Goal: Task Accomplishment & Management: Manage account settings

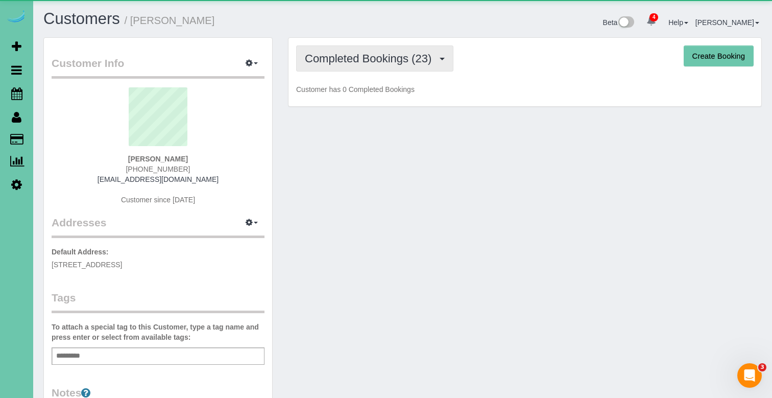
click at [357, 55] on span "Completed Bookings (23)" at bounding box center [371, 58] width 132 height 13
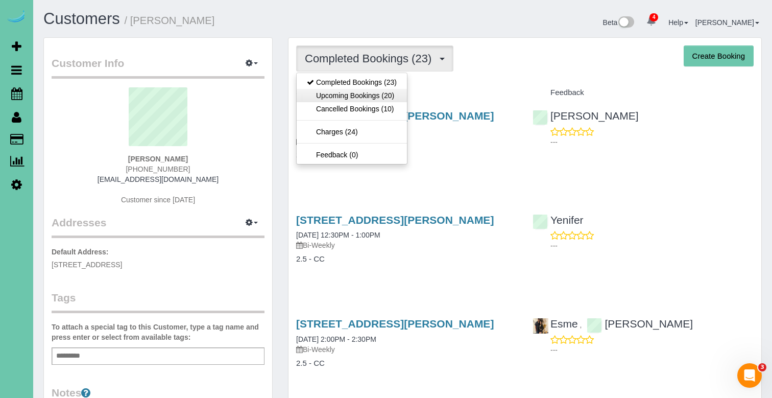
click at [359, 95] on link "Upcoming Bookings (20)" at bounding box center [352, 95] width 110 height 13
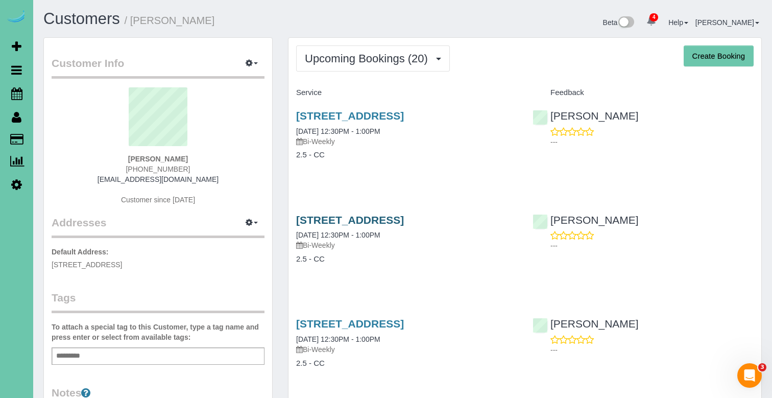
click at [404, 216] on link "[STREET_ADDRESS]" at bounding box center [350, 220] width 108 height 12
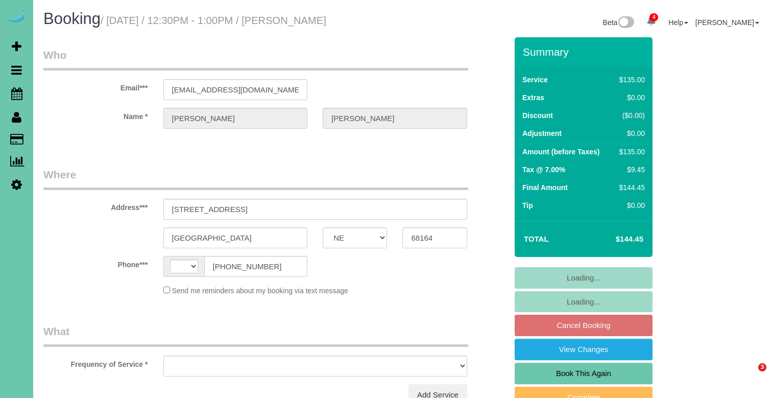
select select "NE"
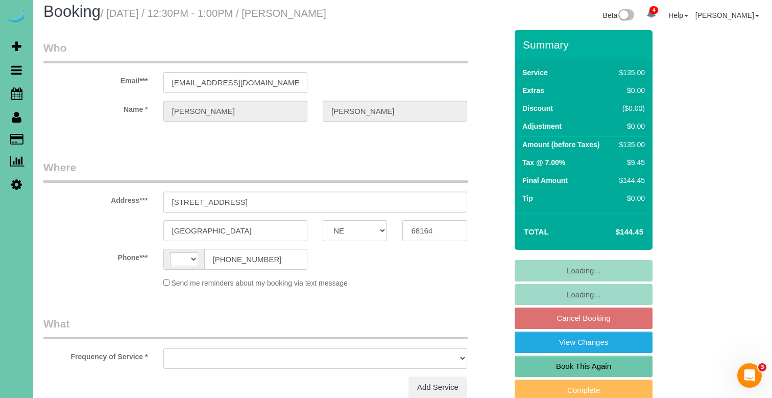
select select "string:[GEOGRAPHIC_DATA]"
select select "object:743"
select select "string:fspay-2050ae64-8759-4c5c-b044-d2e0ee8882c1"
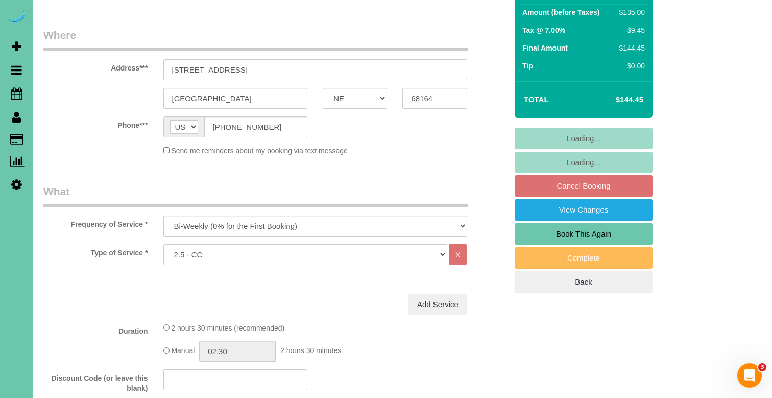
scroll to position [146, 0]
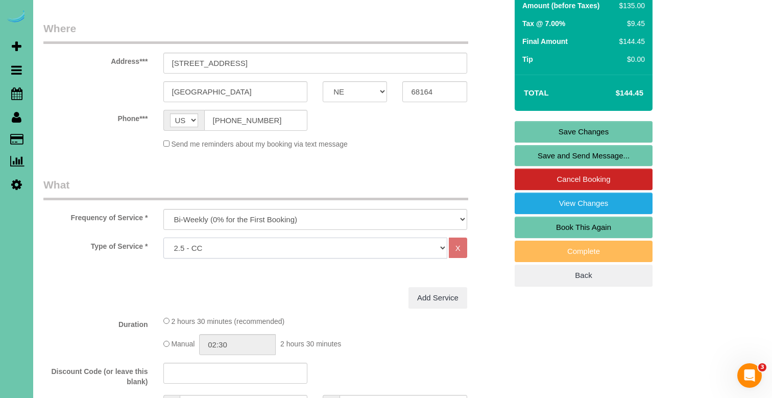
select select "159"
click at [524, 126] on link "Save Changes" at bounding box center [584, 131] width 138 height 21
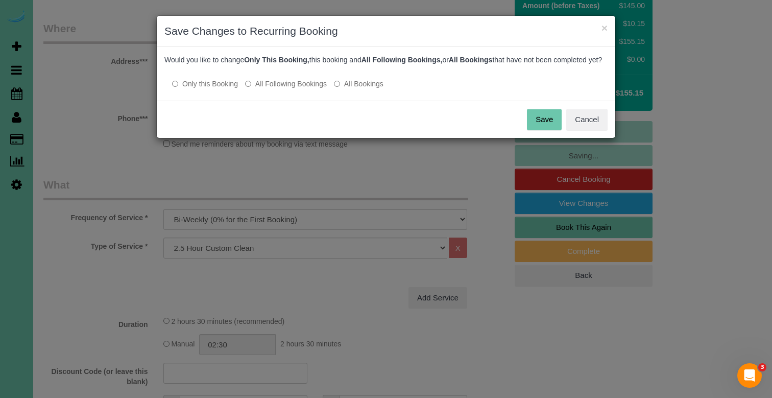
drag, startPoint x: 296, startPoint y: 96, endPoint x: 374, endPoint y: 106, distance: 78.8
click at [298, 89] on label "All Following Bookings" at bounding box center [286, 84] width 82 height 10
drag, startPoint x: 536, startPoint y: 131, endPoint x: 413, endPoint y: 98, distance: 127.6
click at [536, 130] on button "Save" at bounding box center [544, 119] width 35 height 21
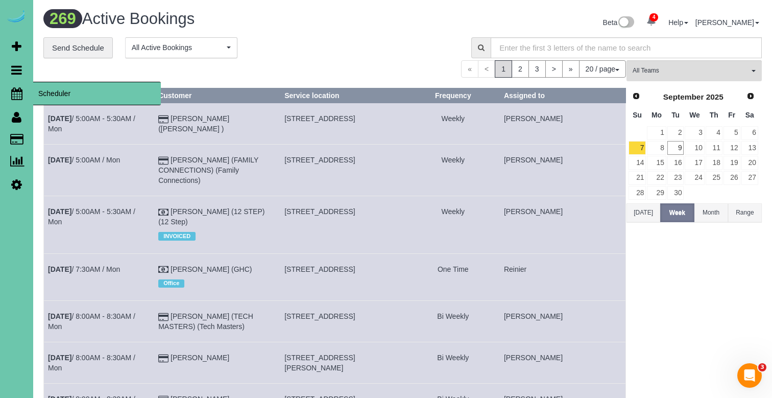
click at [22, 92] on icon at bounding box center [16, 93] width 11 height 12
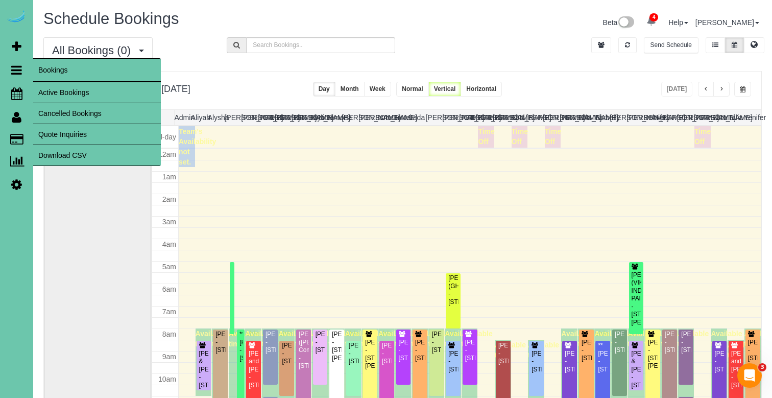
scroll to position [135, 0]
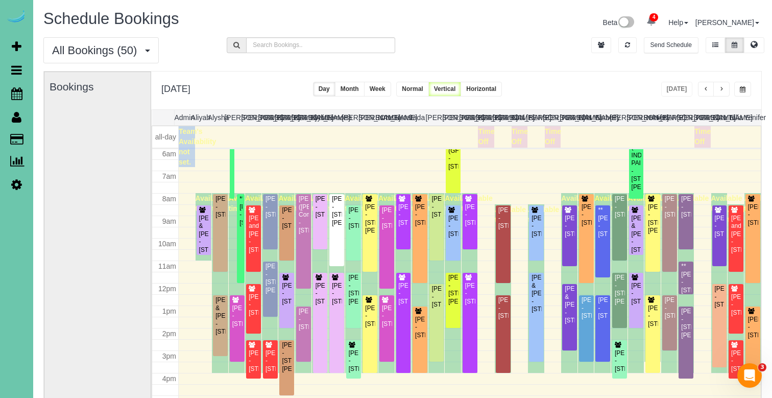
click at [744, 87] on span "button" at bounding box center [743, 89] width 6 height 6
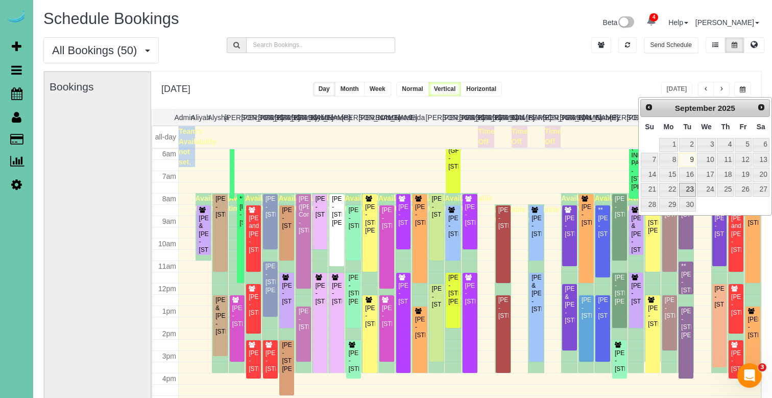
click at [692, 189] on link "23" at bounding box center [687, 190] width 16 height 14
type input "**********"
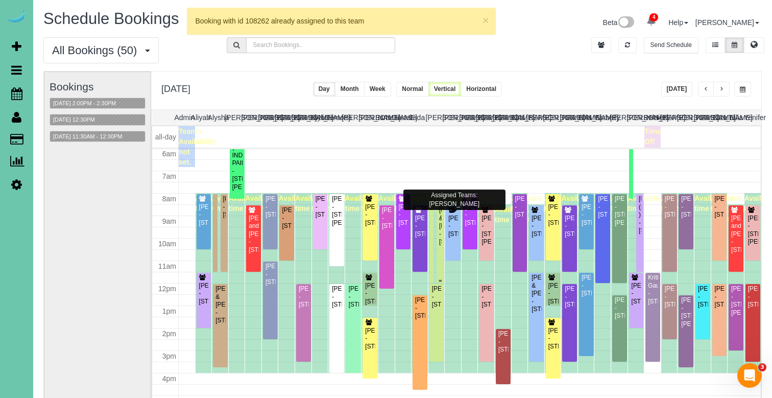
click at [442, 221] on div at bounding box center [440, 244] width 7 height 78
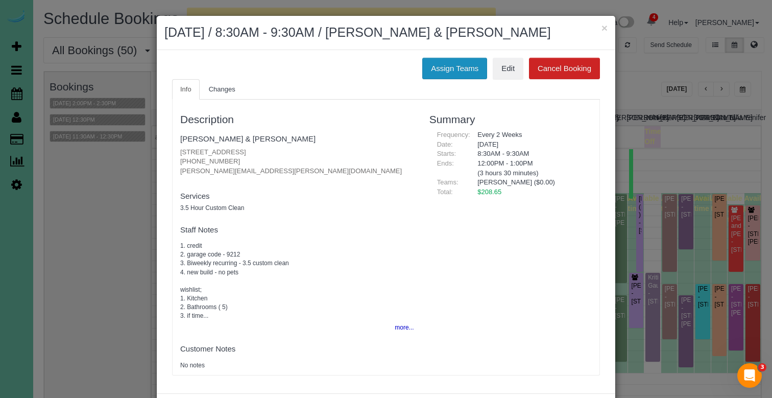
click at [444, 76] on button "Assign Teams" at bounding box center [454, 68] width 65 height 21
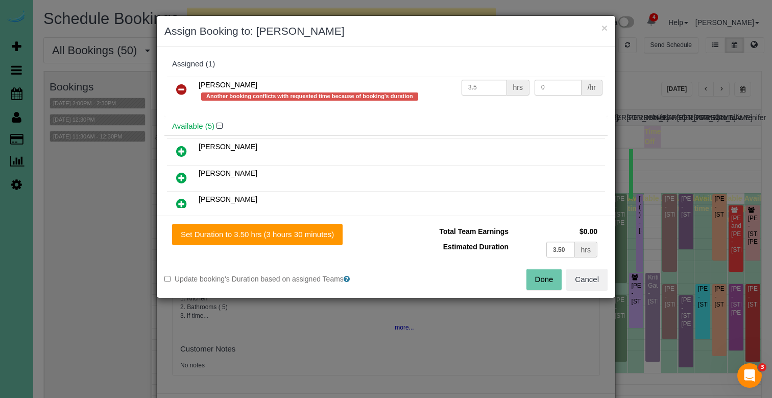
drag, startPoint x: 181, startPoint y: 90, endPoint x: 178, endPoint y: 107, distance: 16.6
click at [181, 90] on icon at bounding box center [181, 89] width 11 height 12
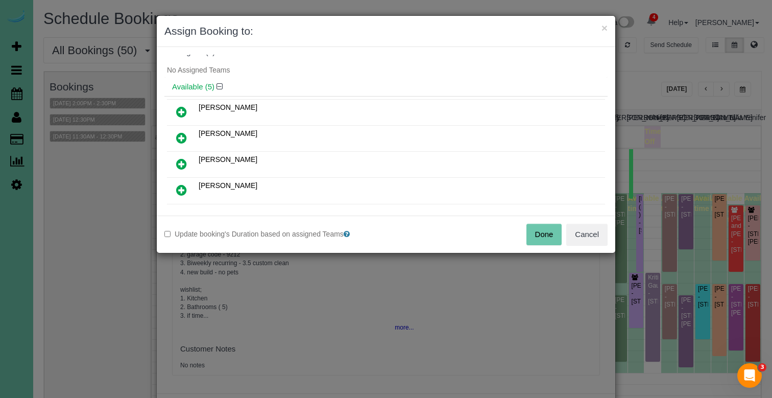
scroll to position [21, 0]
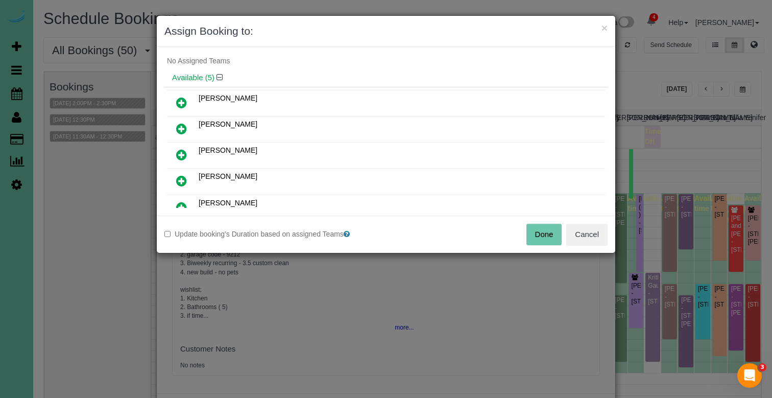
click at [186, 176] on icon at bounding box center [181, 181] width 11 height 12
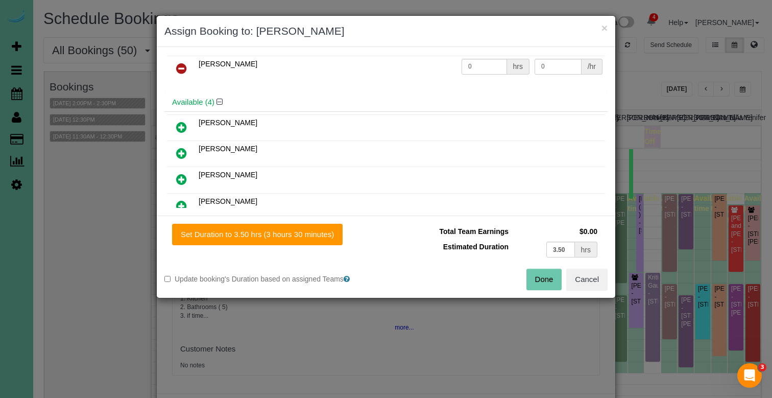
drag, startPoint x: 255, startPoint y: 234, endPoint x: 364, endPoint y: 254, distance: 110.7
click at [257, 234] on button "Set Duration to 3.50 hrs (3 hours 30 minutes)" at bounding box center [257, 234] width 171 height 21
type input "3.50"
drag, startPoint x: 549, startPoint y: 281, endPoint x: 512, endPoint y: 260, distance: 42.8
click at [549, 281] on button "Done" at bounding box center [545, 279] width 36 height 21
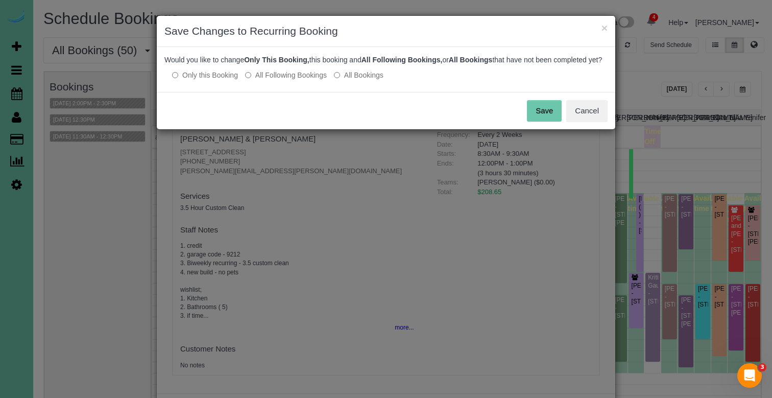
click at [293, 80] on label "All Following Bookings" at bounding box center [286, 75] width 82 height 10
click at [543, 122] on button "Save" at bounding box center [544, 110] width 35 height 21
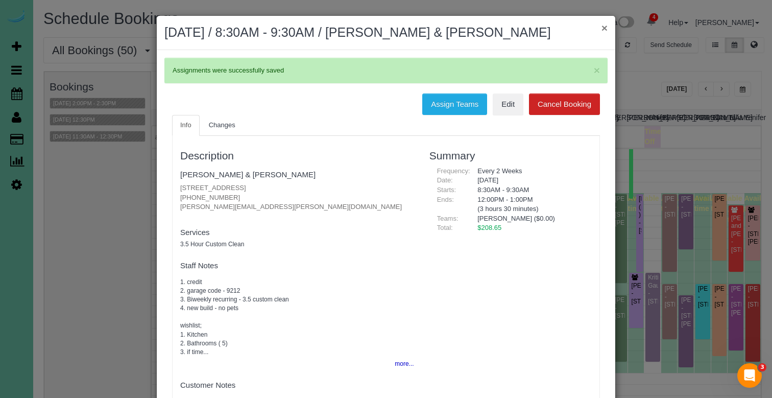
click at [605, 29] on button "×" at bounding box center [605, 27] width 6 height 11
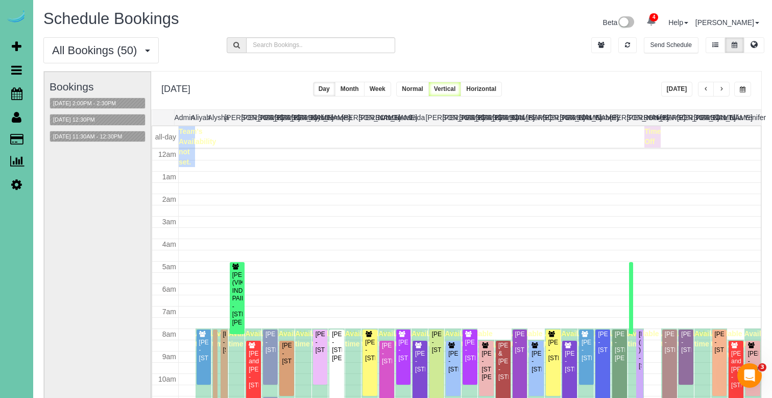
scroll to position [135, 0]
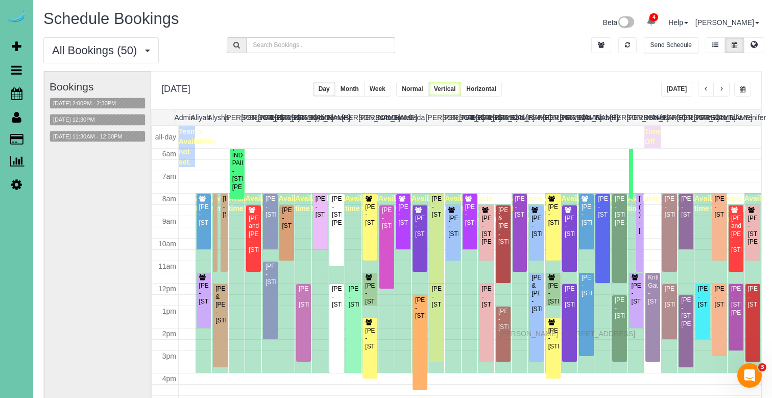
drag, startPoint x: 503, startPoint y: 352, endPoint x: 502, endPoint y: 332, distance: 20.5
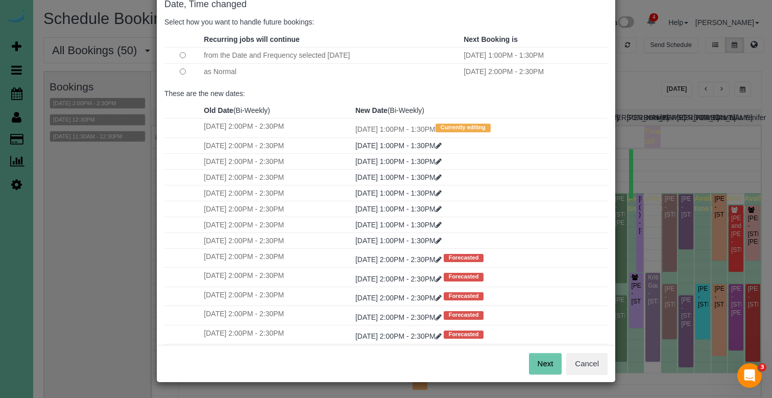
scroll to position [59, 0]
drag, startPoint x: 545, startPoint y: 357, endPoint x: 494, endPoint y: 276, distance: 96.2
click at [545, 357] on button "Next" at bounding box center [545, 363] width 33 height 21
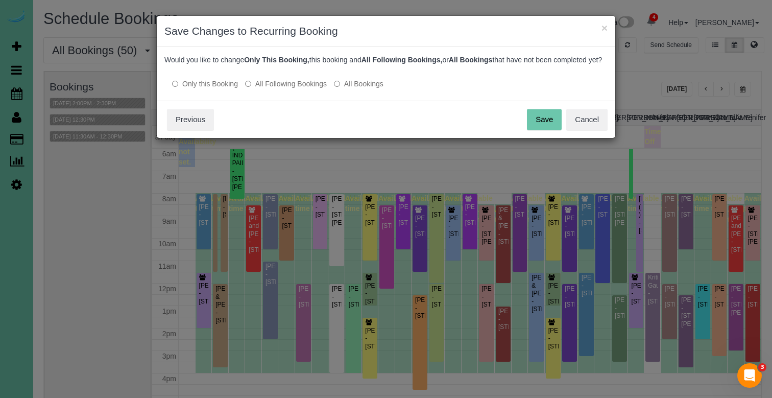
drag, startPoint x: 316, startPoint y: 90, endPoint x: 333, endPoint y: 92, distance: 17.9
click at [316, 89] on label "All Following Bookings" at bounding box center [286, 84] width 82 height 10
click at [539, 130] on button "Save" at bounding box center [544, 119] width 35 height 21
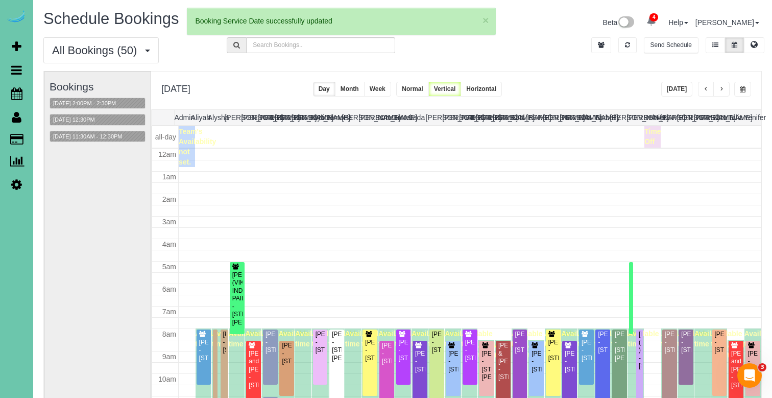
scroll to position [135, 0]
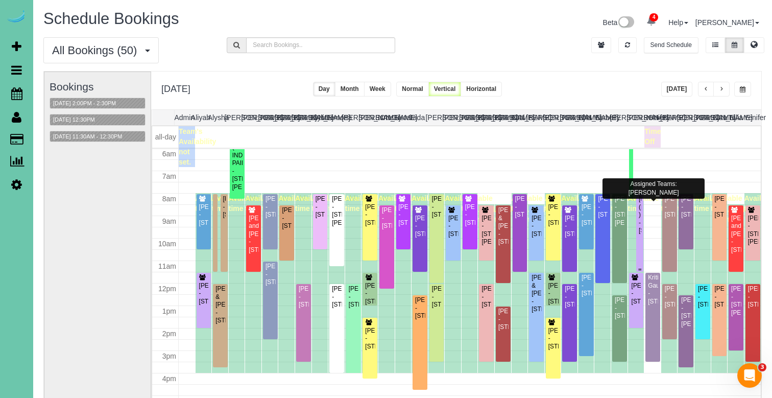
click at [640, 234] on div "[PERSON_NAME] ([PERSON_NAME] ) - [STREET_ADDRESS]" at bounding box center [639, 214] width 3 height 39
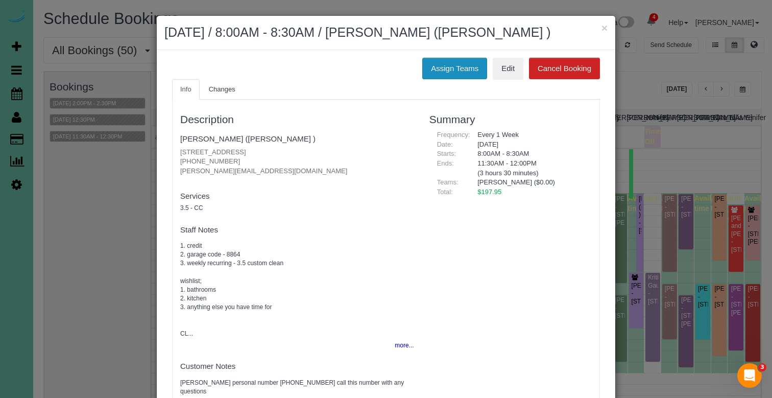
click at [441, 79] on button "Assign Teams" at bounding box center [454, 68] width 65 height 21
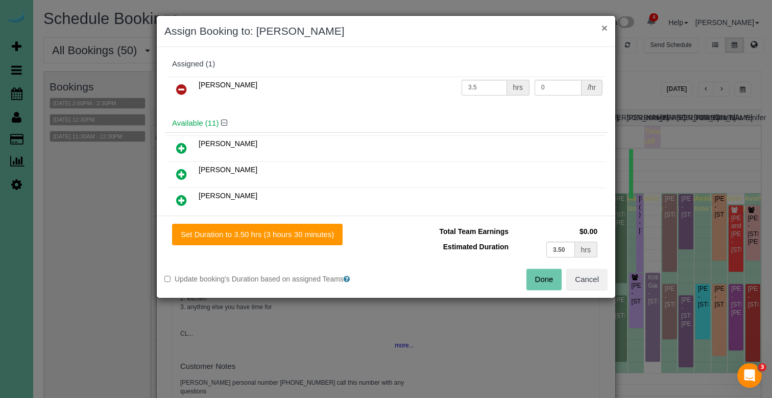
click at [605, 27] on button "×" at bounding box center [605, 27] width 6 height 11
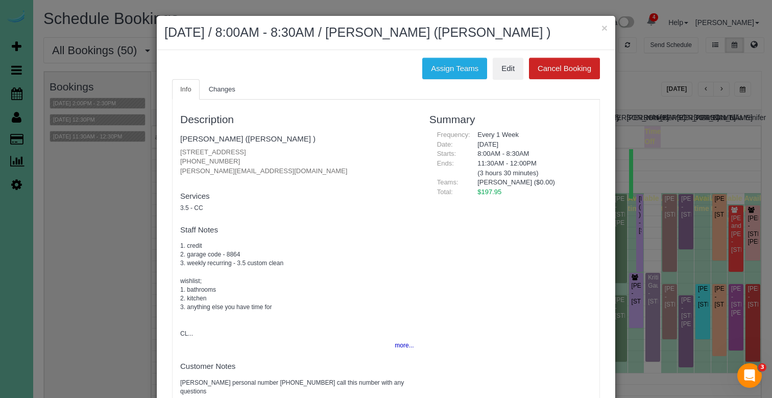
click at [605, 28] on button "×" at bounding box center [605, 27] width 6 height 11
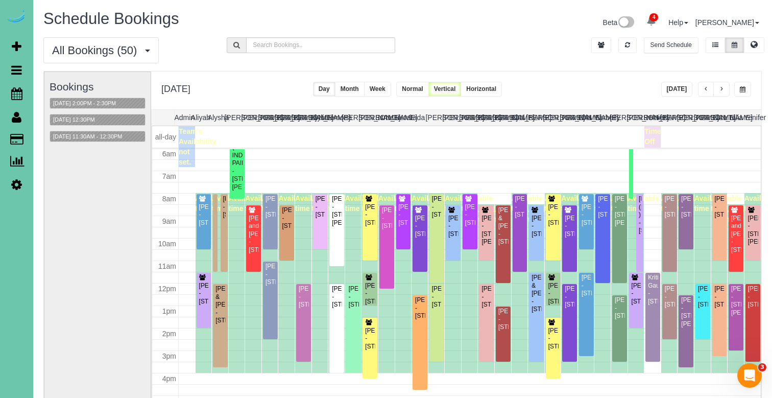
click at [745, 86] on button "button" at bounding box center [742, 89] width 17 height 15
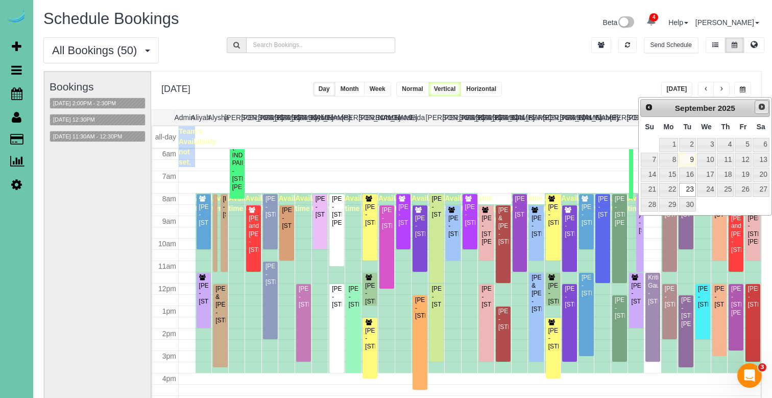
click at [762, 106] on span "Next" at bounding box center [762, 107] width 8 height 8
click at [682, 156] on link "7" at bounding box center [687, 160] width 16 height 14
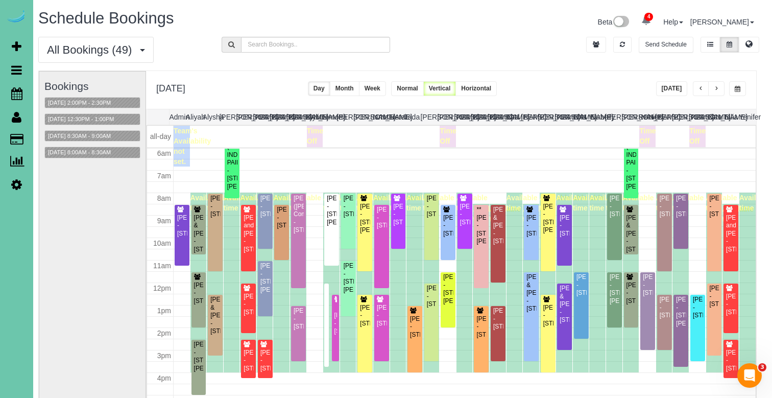
click at [738, 87] on span "button" at bounding box center [738, 89] width 6 height 6
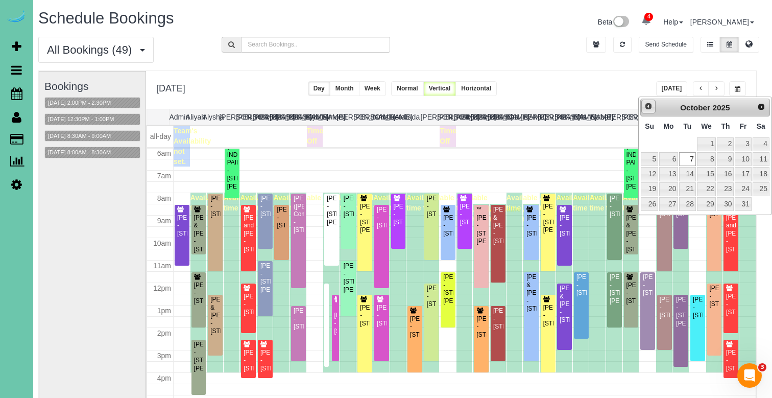
click at [648, 105] on span "Prev" at bounding box center [649, 106] width 8 height 8
click at [687, 184] on link "23" at bounding box center [687, 189] width 16 height 14
type input "**********"
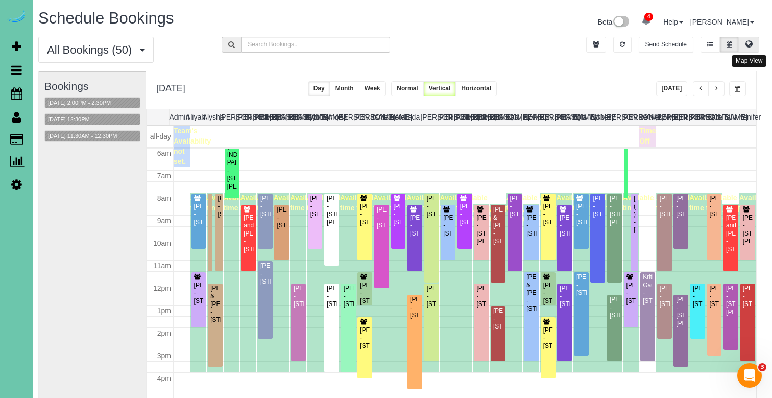
click at [757, 45] on button at bounding box center [749, 45] width 20 height 16
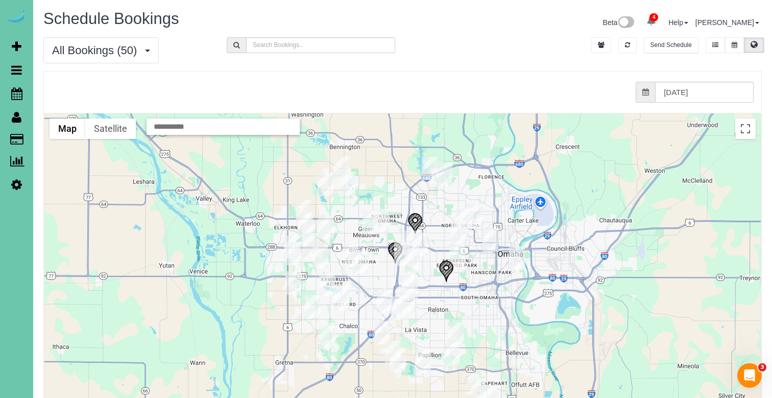
click at [325, 175] on img "09/23/2025 12:00PM - Pat O'Neil - 6202 N 170th Ave, Omaha, NE 68116" at bounding box center [326, 184] width 16 height 23
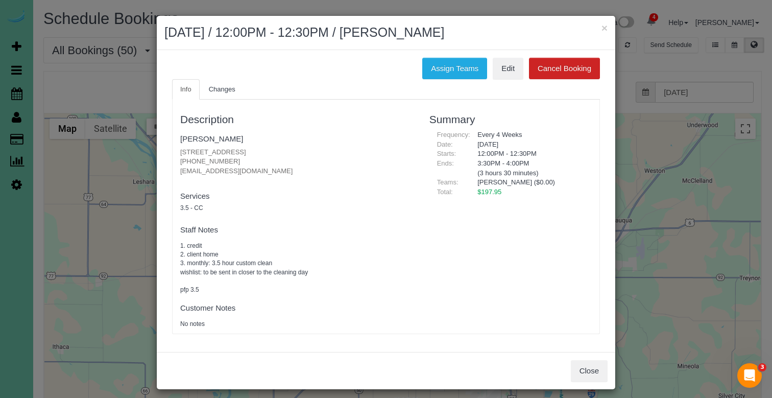
click at [602, 26] on button "×" at bounding box center [605, 27] width 6 height 11
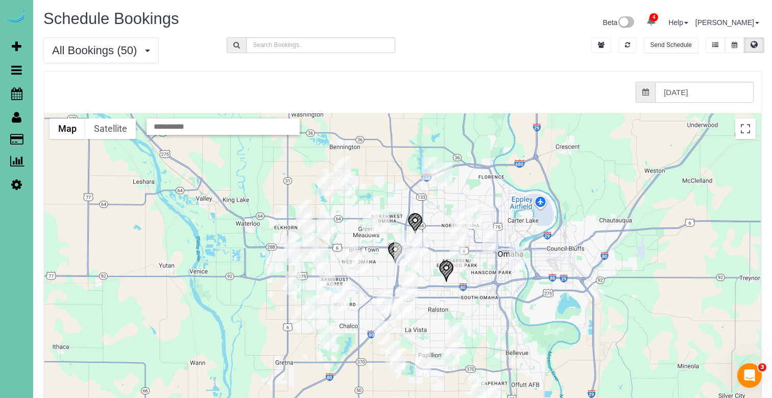
click at [371, 220] on img "09/23/2025 12:00PM - Pam & Mike Smiricky - 1828 N 132nd Ave, Omaha, NE 68154" at bounding box center [371, 222] width 16 height 23
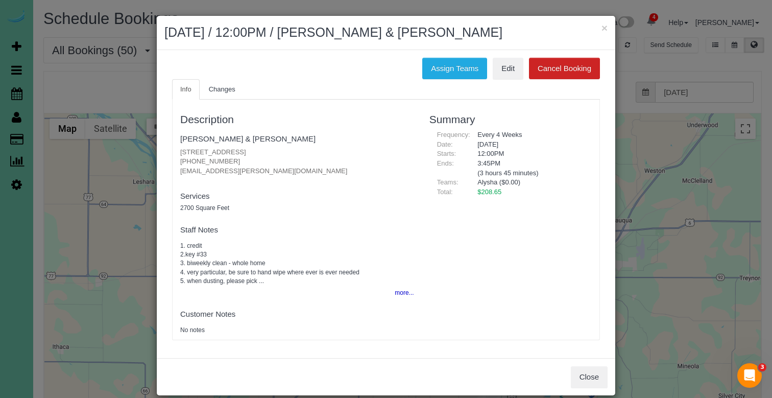
click at [564, 367] on div "Close" at bounding box center [386, 376] width 459 height 37
drag, startPoint x: 583, startPoint y: 369, endPoint x: 750, endPoint y: 37, distance: 372.3
click at [586, 366] on button "Close" at bounding box center [589, 376] width 37 height 21
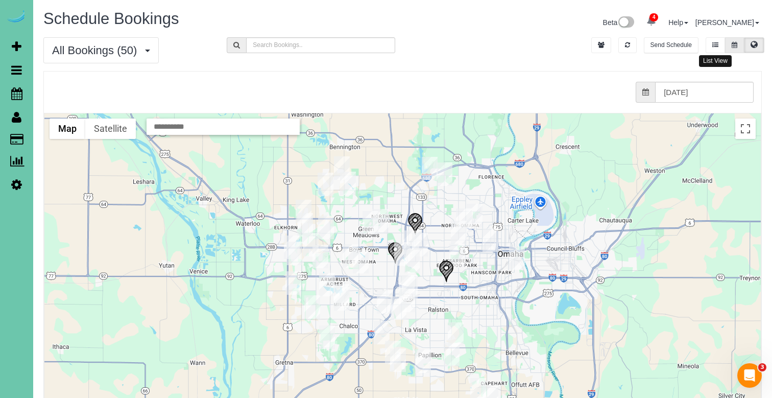
click at [732, 43] on icon at bounding box center [735, 45] width 6 height 6
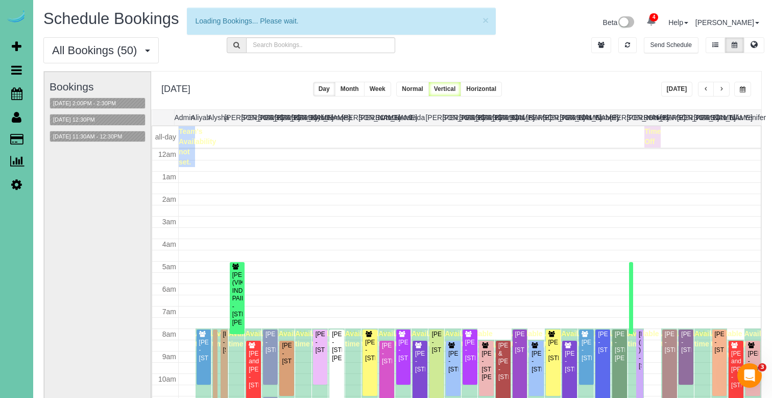
scroll to position [135, 0]
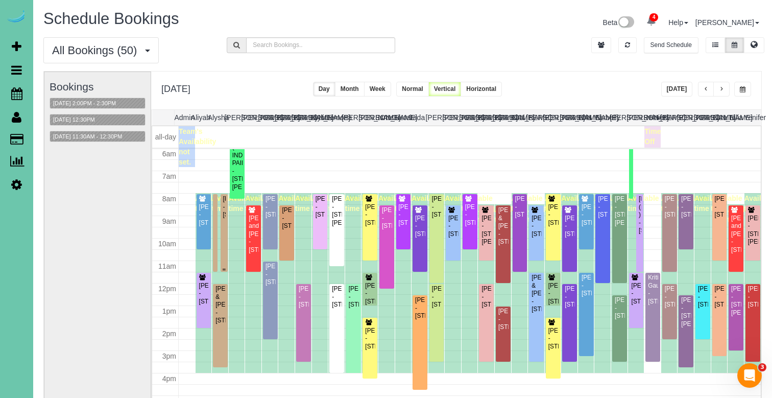
click at [225, 204] on div "[PERSON_NAME] - [STREET_ADDRESS]" at bounding box center [224, 206] width 3 height 23
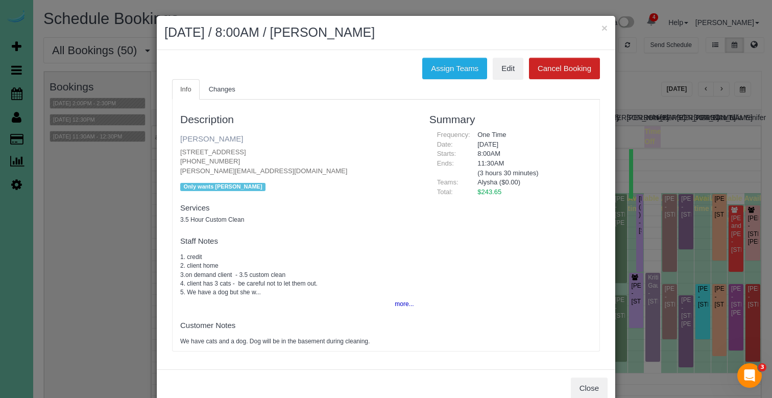
click at [212, 137] on link "[PERSON_NAME]" at bounding box center [211, 138] width 63 height 9
click at [604, 30] on button "×" at bounding box center [605, 27] width 6 height 11
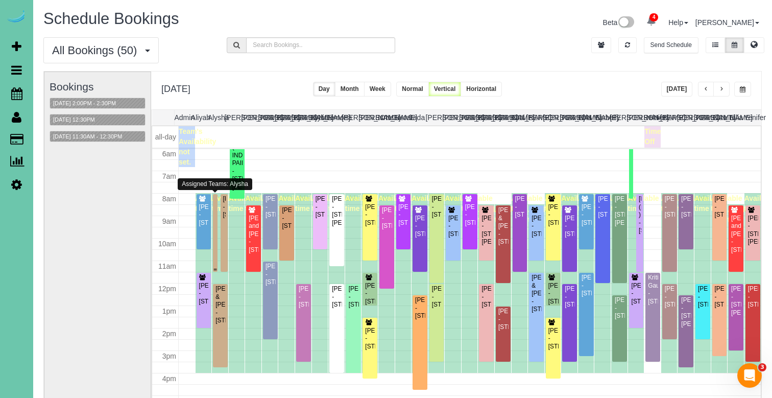
click at [216, 204] on div at bounding box center [215, 233] width 5 height 78
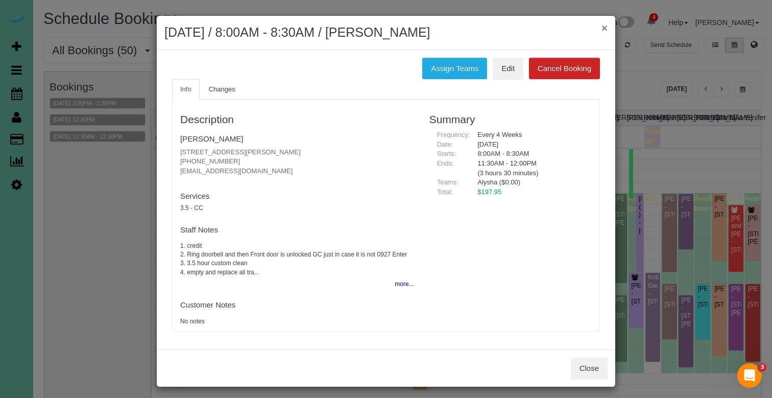
click at [606, 27] on button "×" at bounding box center [605, 27] width 6 height 11
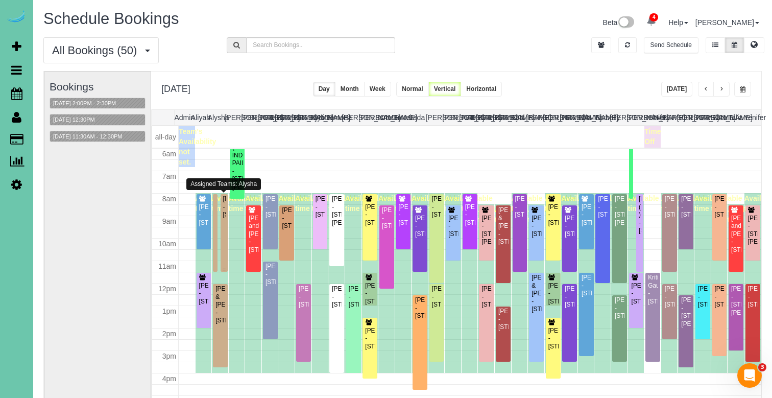
click at [224, 219] on div "[PERSON_NAME] - [STREET_ADDRESS]" at bounding box center [224, 206] width 3 height 23
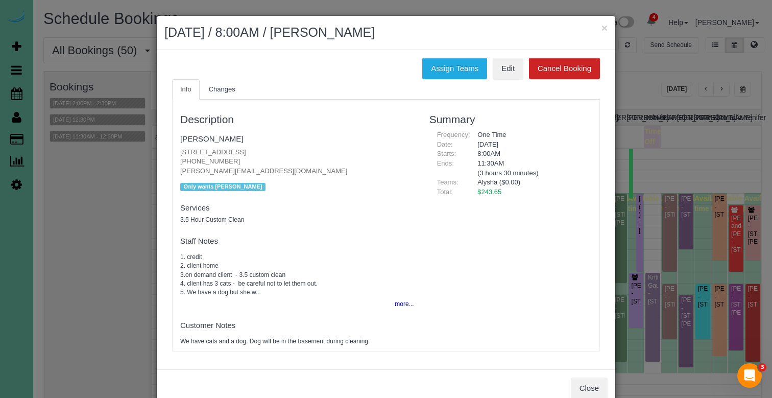
click at [391, 298] on button "more..." at bounding box center [401, 304] width 25 height 15
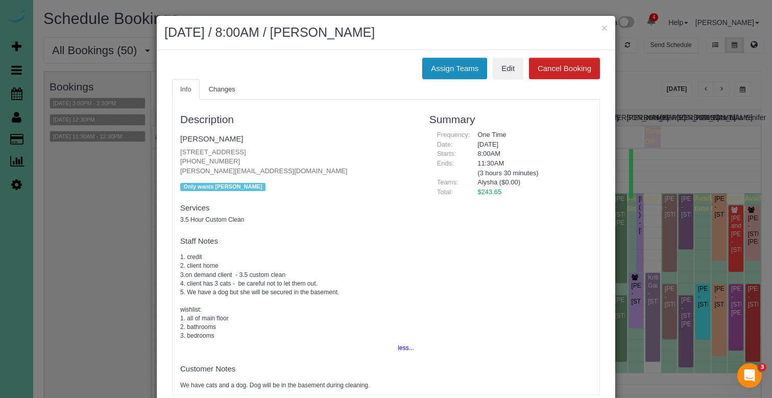
click at [460, 69] on button "Assign Teams" at bounding box center [454, 68] width 65 height 21
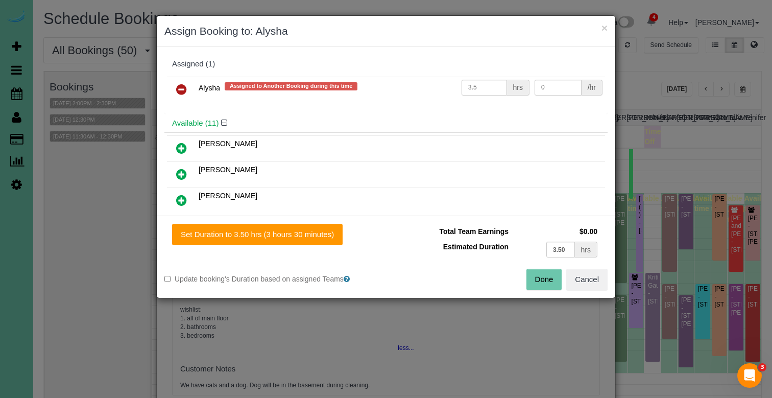
drag, startPoint x: 179, startPoint y: 86, endPoint x: 220, endPoint y: 102, distance: 44.0
click at [181, 86] on icon at bounding box center [181, 89] width 11 height 12
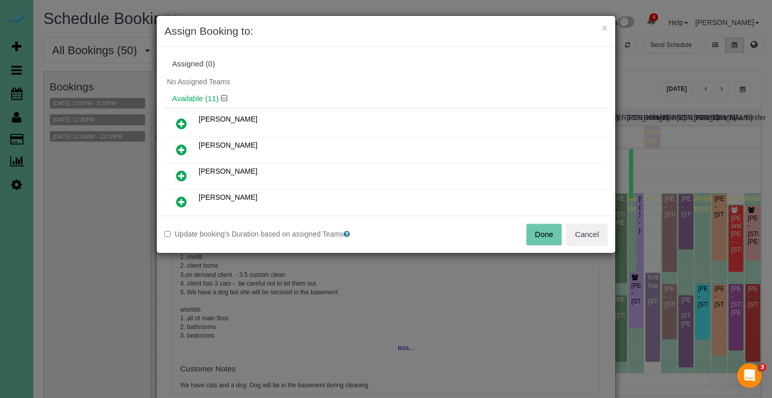
click at [533, 234] on button "Done" at bounding box center [545, 234] width 36 height 21
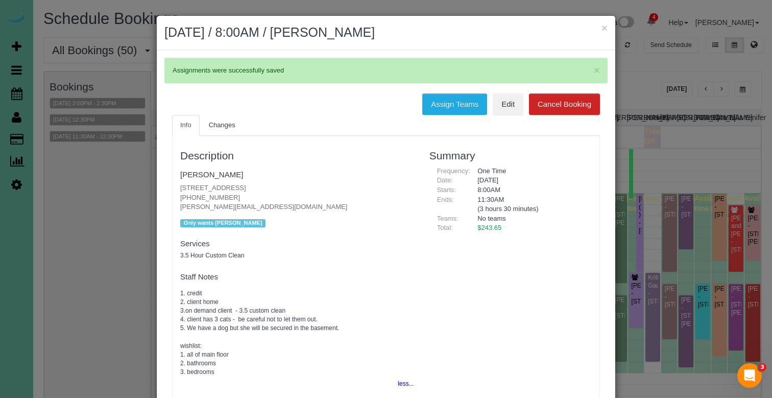
click at [208, 179] on fieldset "[PERSON_NAME] [STREET_ADDRESS] [PHONE_NUMBER] [PERSON_NAME][EMAIL_ADDRESS][DOMA…" at bounding box center [297, 198] width 234 height 64
click at [214, 174] on link "[PERSON_NAME]" at bounding box center [211, 174] width 63 height 9
